Goal: Browse casually: Explore the website without a specific task or goal

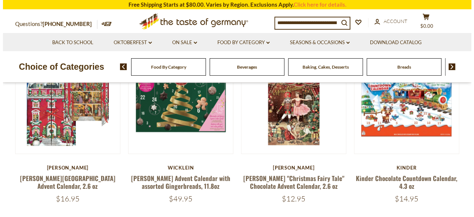
scroll to position [111, 0]
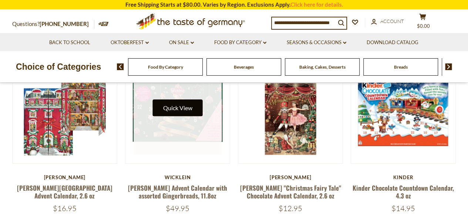
click at [187, 106] on button "Quick View" at bounding box center [178, 107] width 50 height 17
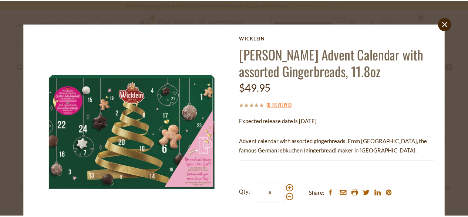
scroll to position [0, 0]
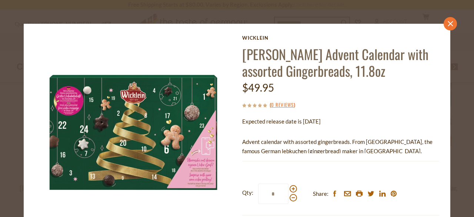
click at [444, 22] on link "close" at bounding box center [450, 23] width 13 height 13
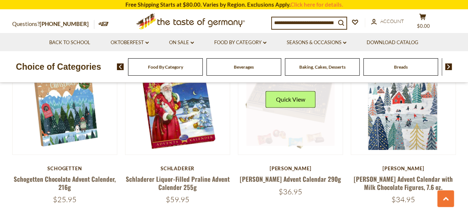
scroll to position [444, 0]
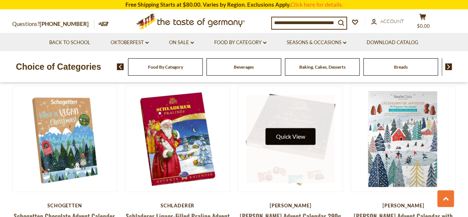
click at [290, 128] on button "Quick View" at bounding box center [291, 136] width 50 height 17
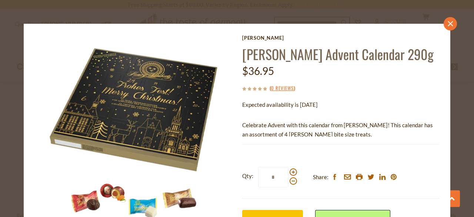
click at [444, 24] on link "close" at bounding box center [450, 23] width 13 height 13
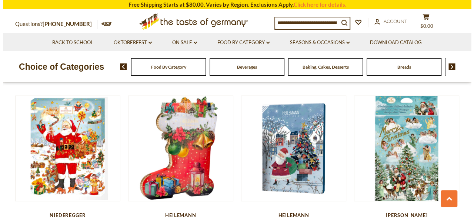
scroll to position [815, 0]
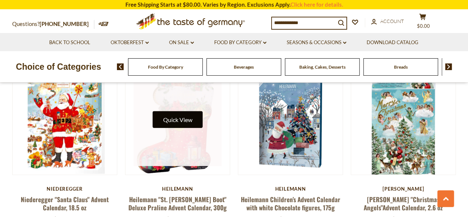
click at [180, 116] on button "Quick View" at bounding box center [178, 119] width 50 height 17
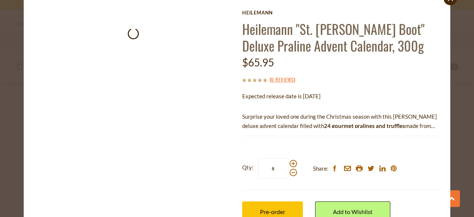
scroll to position [37, 0]
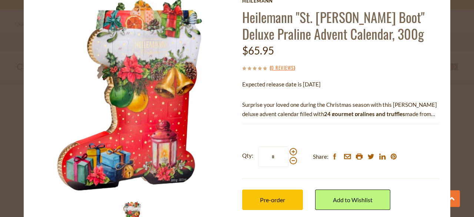
click at [124, 205] on img at bounding box center [131, 216] width 30 height 30
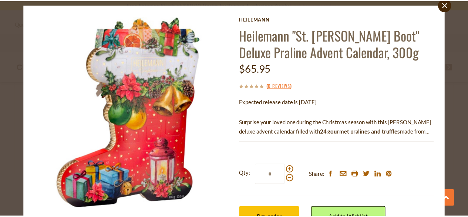
scroll to position [0, 0]
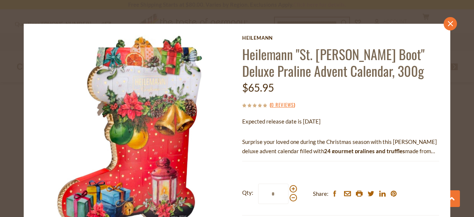
click at [444, 22] on link "close" at bounding box center [450, 23] width 13 height 13
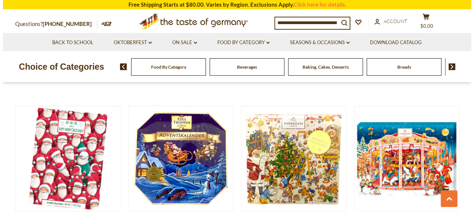
scroll to position [1185, 0]
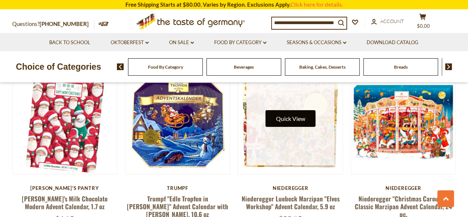
click at [297, 110] on button "Quick View" at bounding box center [291, 118] width 50 height 17
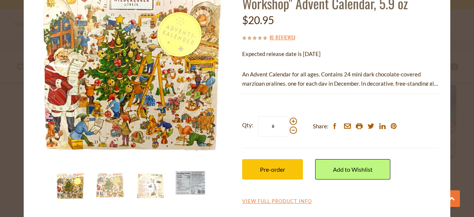
scroll to position [68, 0]
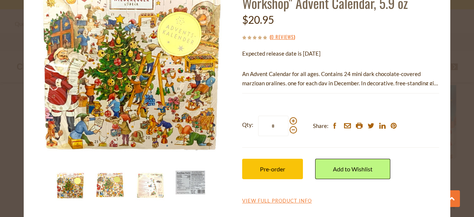
click at [110, 185] on img at bounding box center [111, 185] width 30 height 30
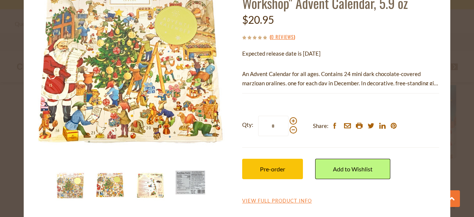
click at [137, 182] on img at bounding box center [151, 185] width 30 height 30
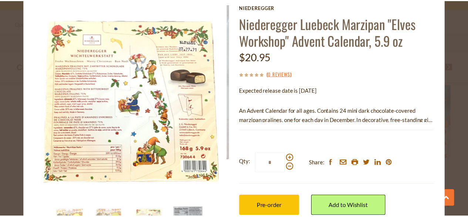
scroll to position [0, 0]
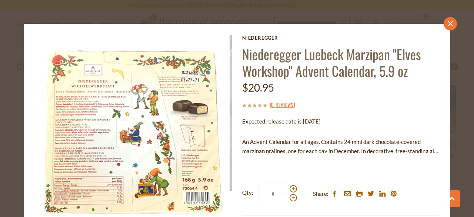
click at [444, 21] on link "close" at bounding box center [450, 23] width 13 height 13
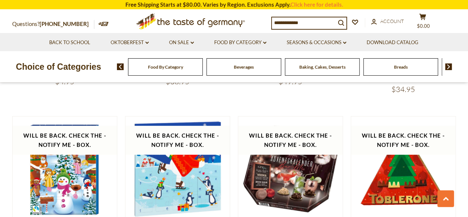
scroll to position [1518, 0]
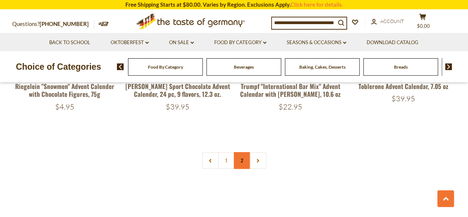
click at [244, 152] on link "2" at bounding box center [242, 160] width 17 height 17
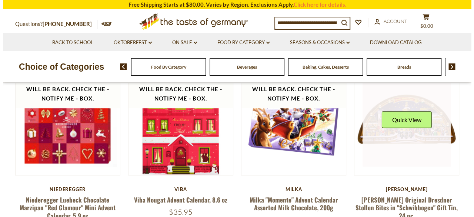
scroll to position [98, 0]
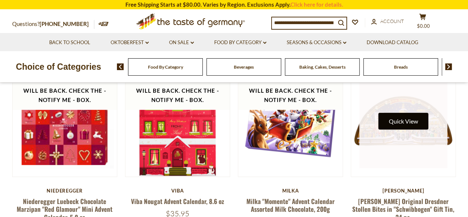
click at [414, 118] on button "Quick View" at bounding box center [404, 121] width 50 height 17
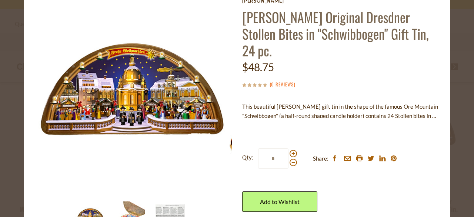
scroll to position [68, 0]
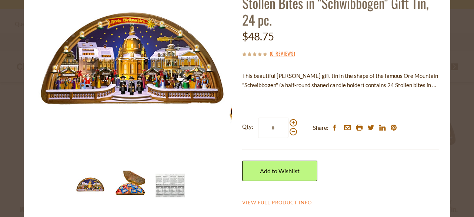
click at [123, 191] on img at bounding box center [131, 185] width 30 height 30
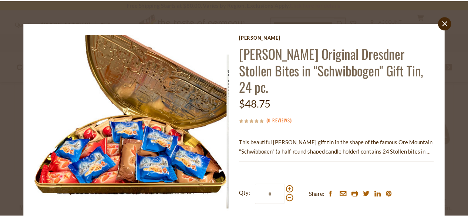
scroll to position [0, 0]
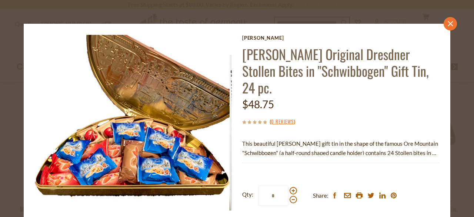
click at [445, 27] on link "close" at bounding box center [450, 23] width 13 height 13
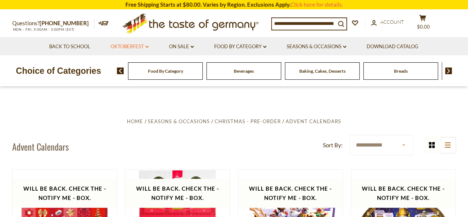
click at [146, 46] on icon at bounding box center [147, 47] width 3 height 2
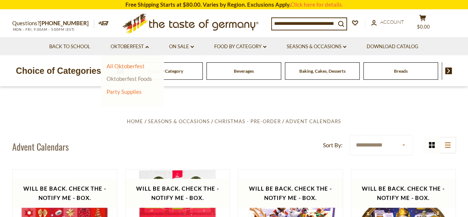
click at [124, 80] on link "Oktoberfest Foods" at bounding box center [130, 78] width 46 height 7
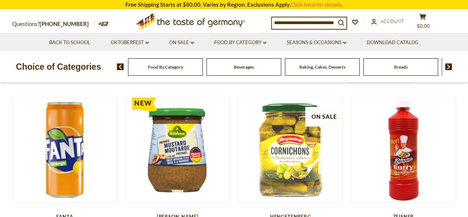
scroll to position [27, 0]
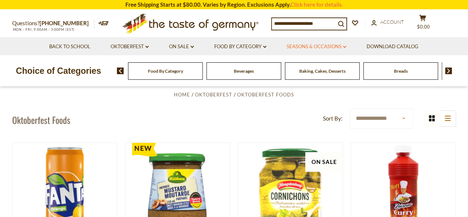
click at [320, 43] on link "Seasons & Occasions dropdown_arrow" at bounding box center [317, 47] width 60 height 8
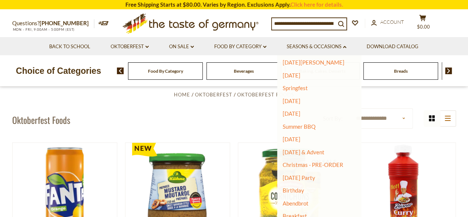
scroll to position [64, 0]
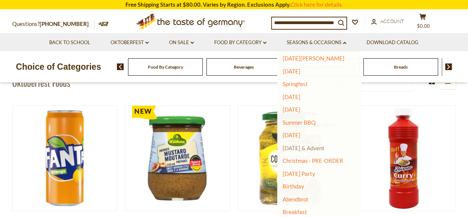
click at [304, 144] on li "[DATE] & Advent" at bounding box center [315, 147] width 64 height 7
click at [293, 136] on link "[DATE]" at bounding box center [292, 134] width 18 height 7
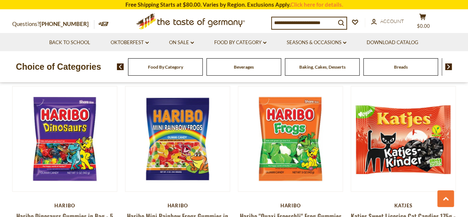
scroll to position [1296, 0]
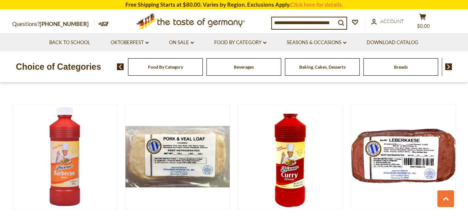
scroll to position [286, 0]
